Goal: Transaction & Acquisition: Obtain resource

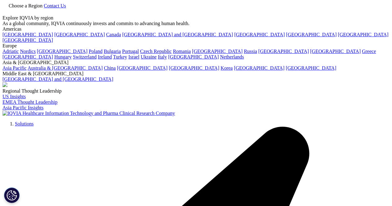
scroll to position [31, 0]
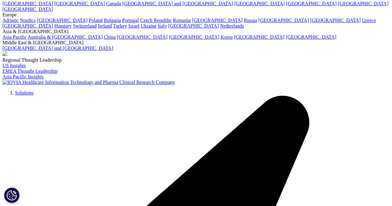
type input "Achieving CAR T-cell Therapy Health System Readiness"
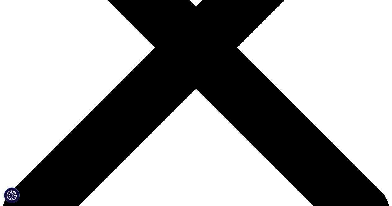
scroll to position [62, 0]
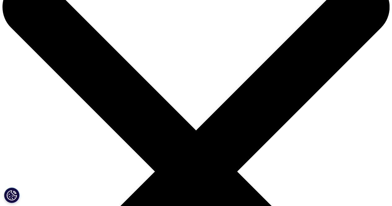
scroll to position [0, 0]
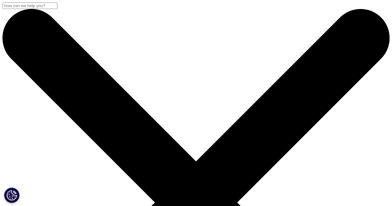
click at [57, 9] on input "Search" at bounding box center [29, 5] width 55 height 7
paste input "Strengthening Pathways for Cell and Gene Therapies"
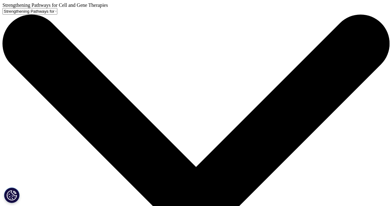
type input "Strengthening Pathways for Cell and Gene Therapies"
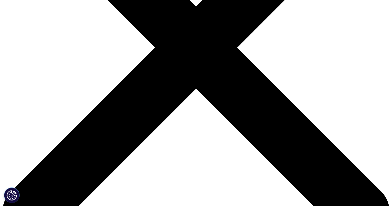
scroll to position [62, 0]
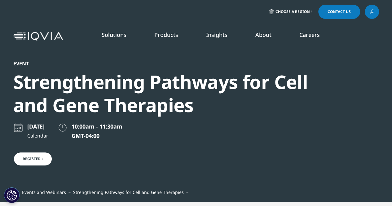
drag, startPoint x: 366, startPoint y: 11, endPoint x: 371, endPoint y: 12, distance: 4.7
click at [366, 11] on link at bounding box center [372, 12] width 14 height 14
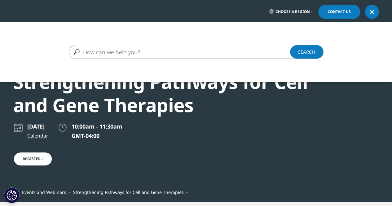
click at [142, 55] on input "Search" at bounding box center [187, 52] width 237 height 14
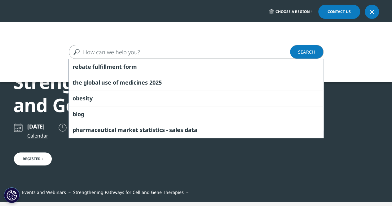
paste input "Strengthening Pathways for Cell and Gene Therapies"
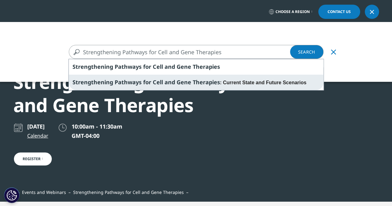
click at [144, 78] on span "Strengthening Pathways for Cell and Gene Therapies" at bounding box center [147, 81] width 148 height 7
type input "Strengthening Pathways for Cell and Gene Therapies: Current State and Future Sc…"
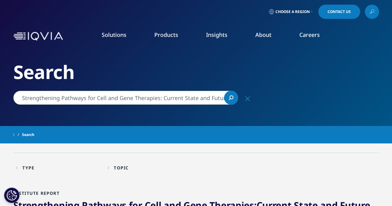
click at [83, 92] on input "Strengthening Pathways for Cell and Gene Therapies: Current State and Future Sc…" at bounding box center [125, 98] width 225 height 14
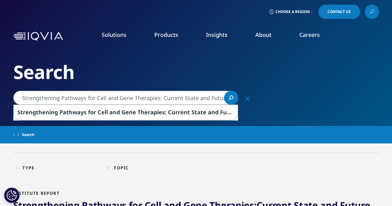
paste input "Cell and Gene Therapy Hot Buttons Serie"
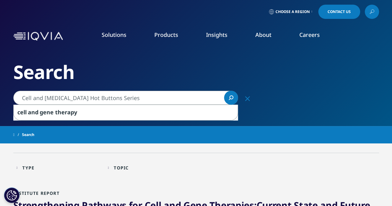
type input "Cell and Gene Therapy Hot Buttons Series"
click at [232, 96] on icon "Search" at bounding box center [231, 98] width 5 height 5
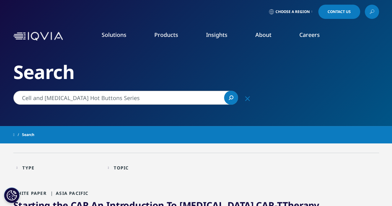
scroll to position [31, 0]
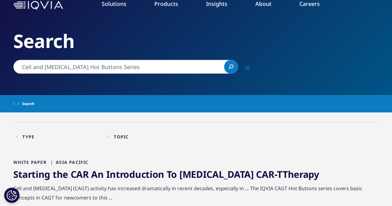
click at [232, 65] on icon "Search" at bounding box center [232, 67] width 4 height 4
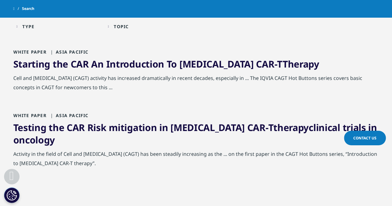
scroll to position [248, 0]
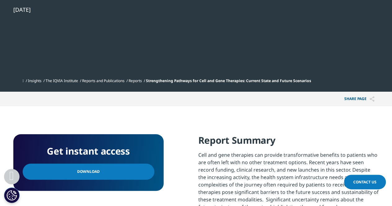
scroll to position [248, 0]
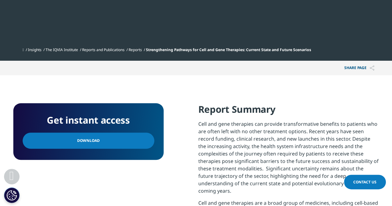
click at [68, 144] on link "Download" at bounding box center [89, 141] width 132 height 16
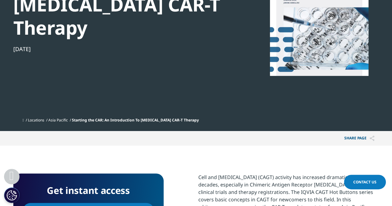
scroll to position [248, 0]
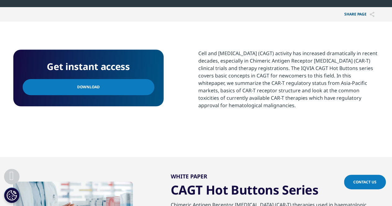
click at [89, 90] on span "Download" at bounding box center [88, 87] width 23 height 7
